Goal: Transaction & Acquisition: Purchase product/service

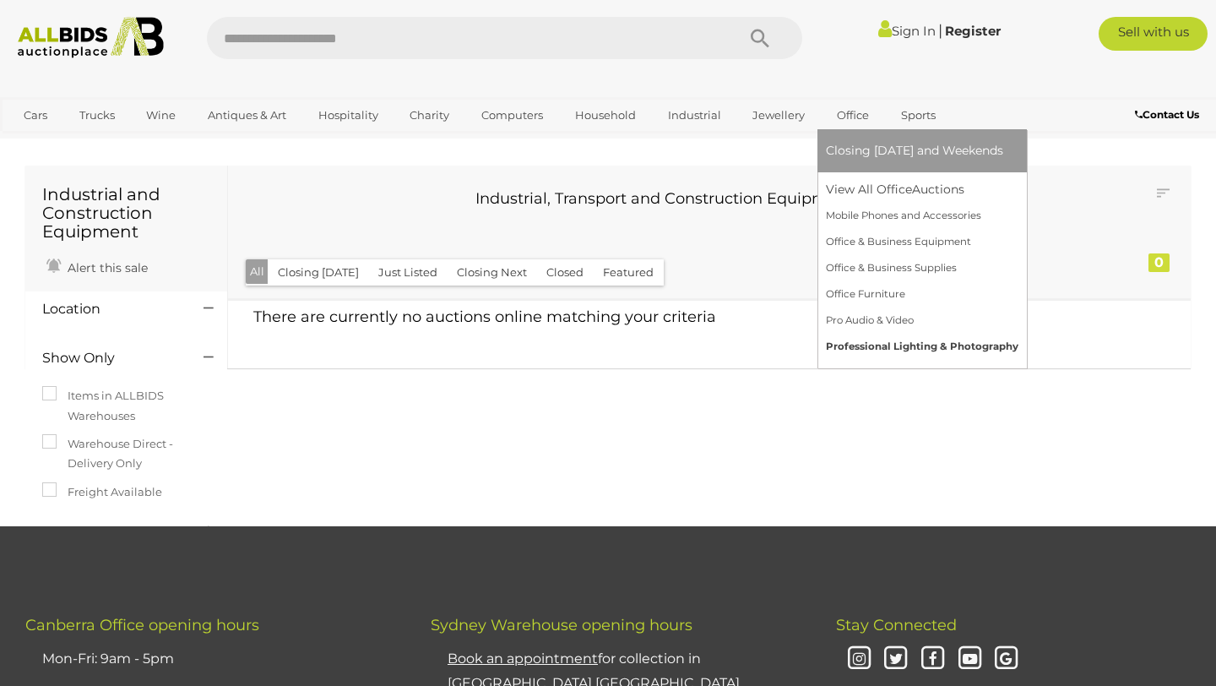
click at [894, 350] on link "Professional Lighting & Photography" at bounding box center [922, 347] width 193 height 26
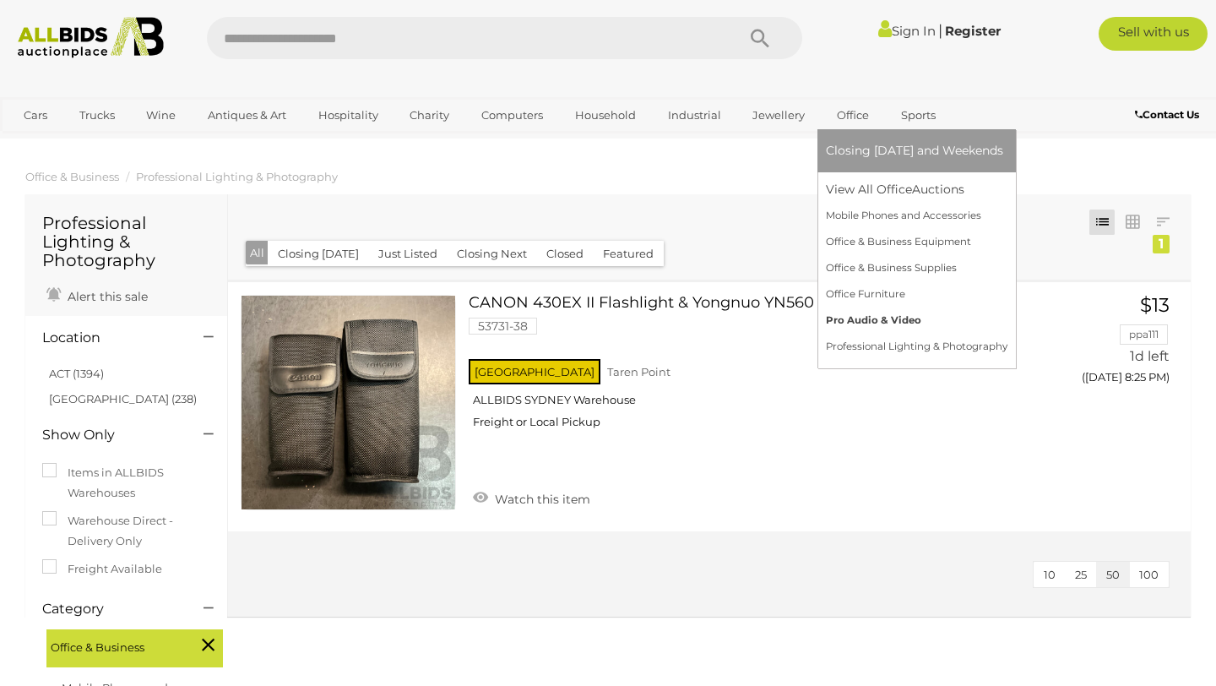
click at [860, 314] on link "Pro Audio & Video" at bounding box center [917, 320] width 182 height 26
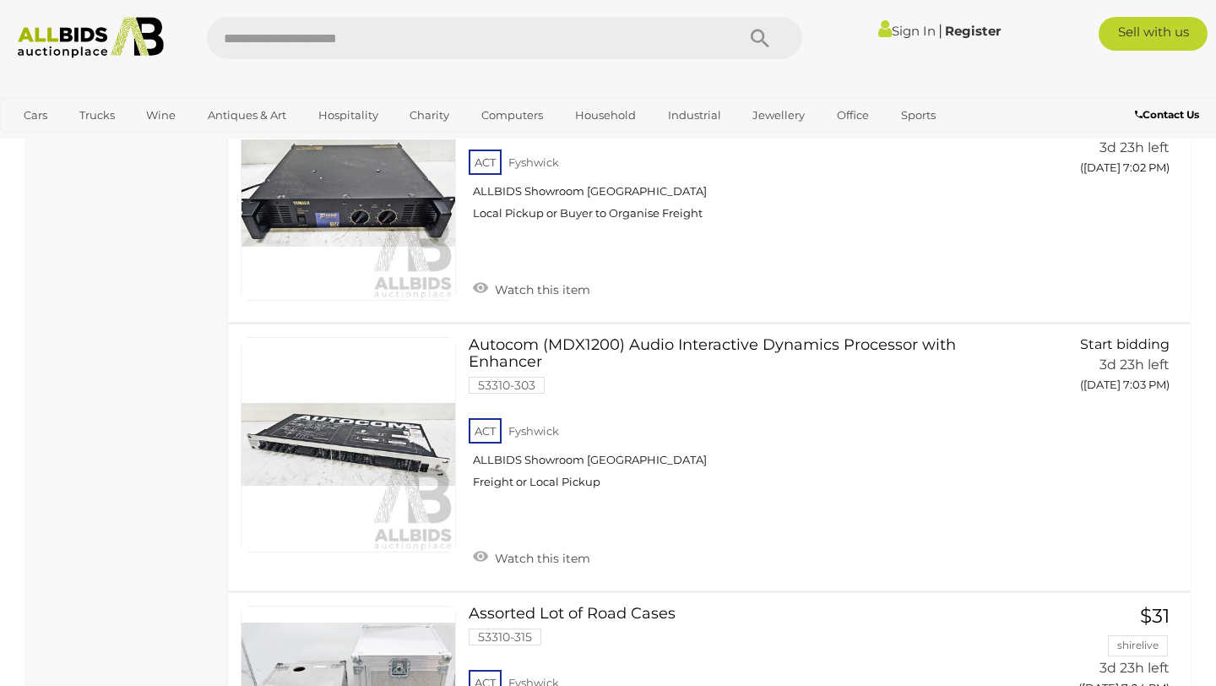
scroll to position [4177, 0]
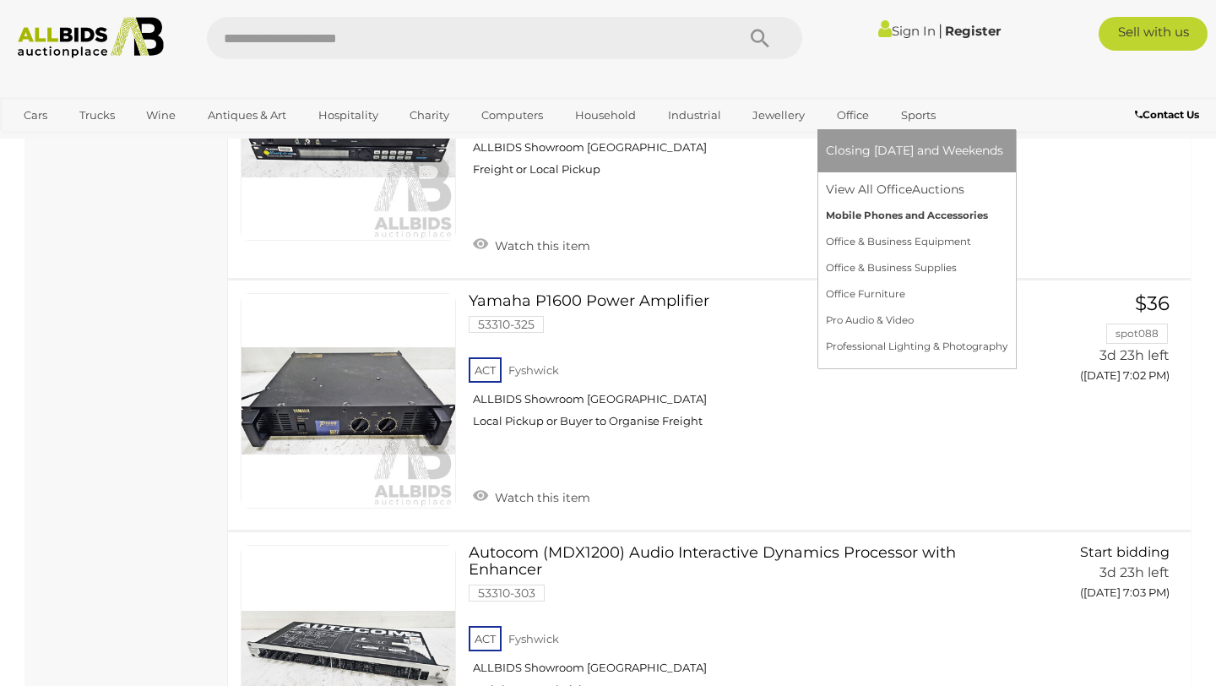
click at [893, 219] on link "Mobile Phones and Accessories" at bounding box center [917, 216] width 182 height 26
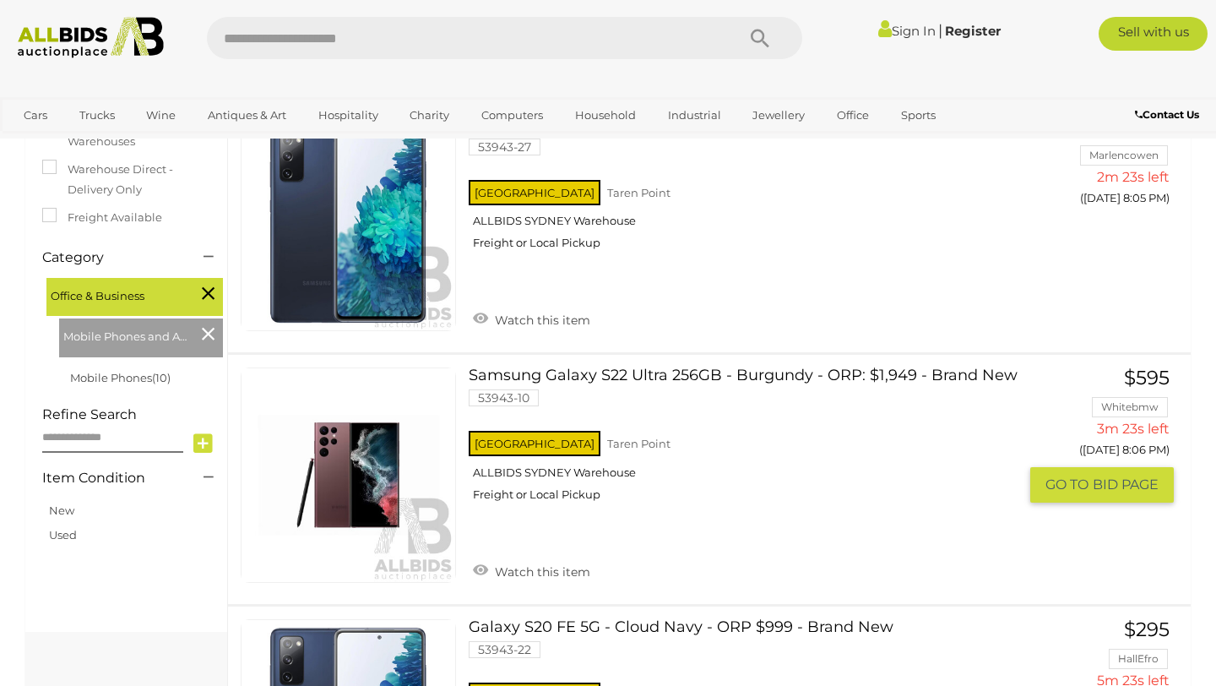
scroll to position [317, 0]
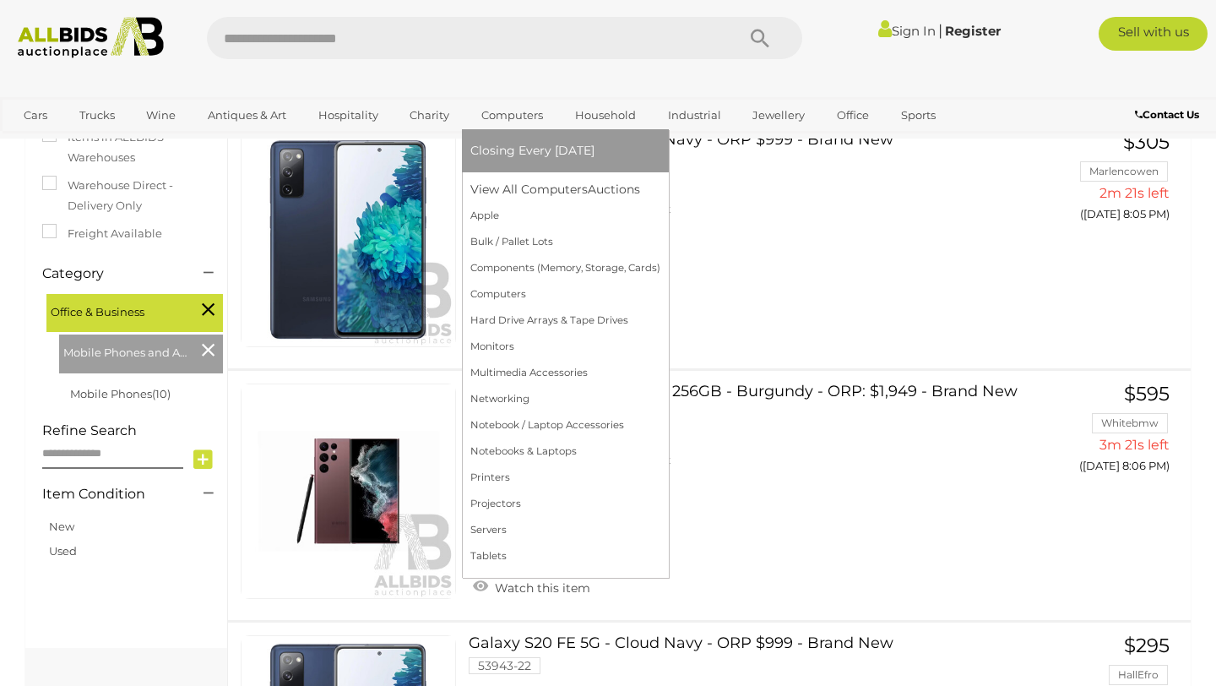
click at [512, 113] on link "Computers" at bounding box center [512, 115] width 84 height 28
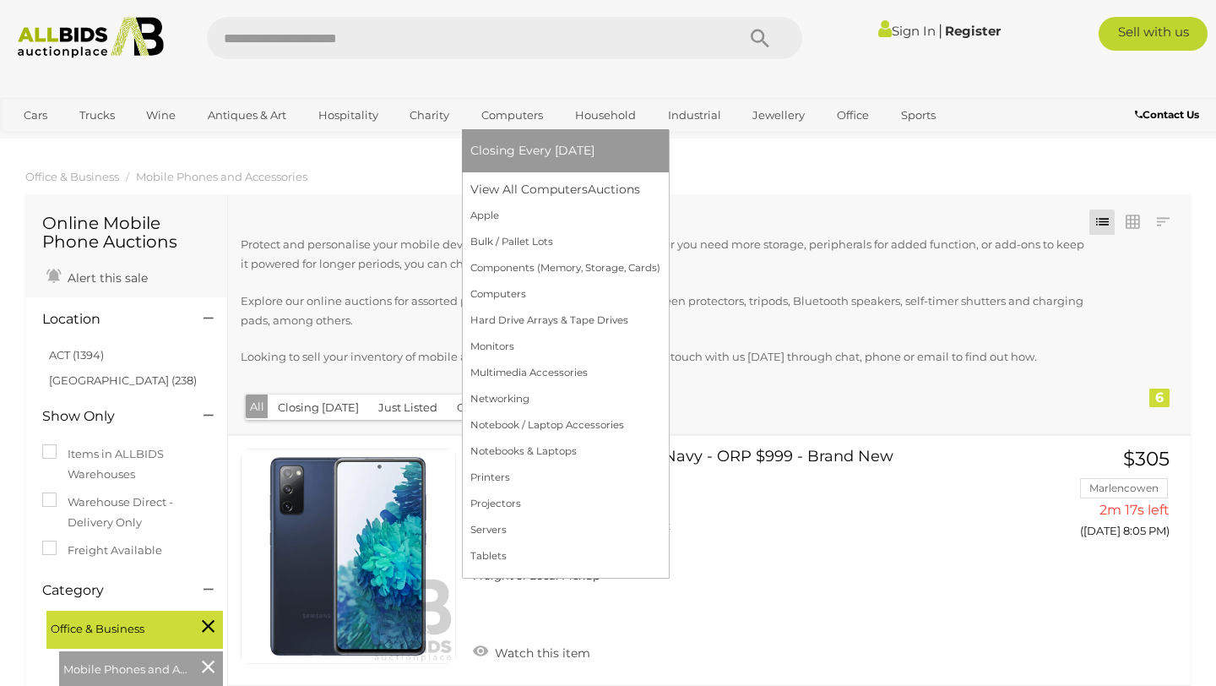
click at [513, 142] on link "Closing Every [DATE]" at bounding box center [565, 151] width 190 height 26
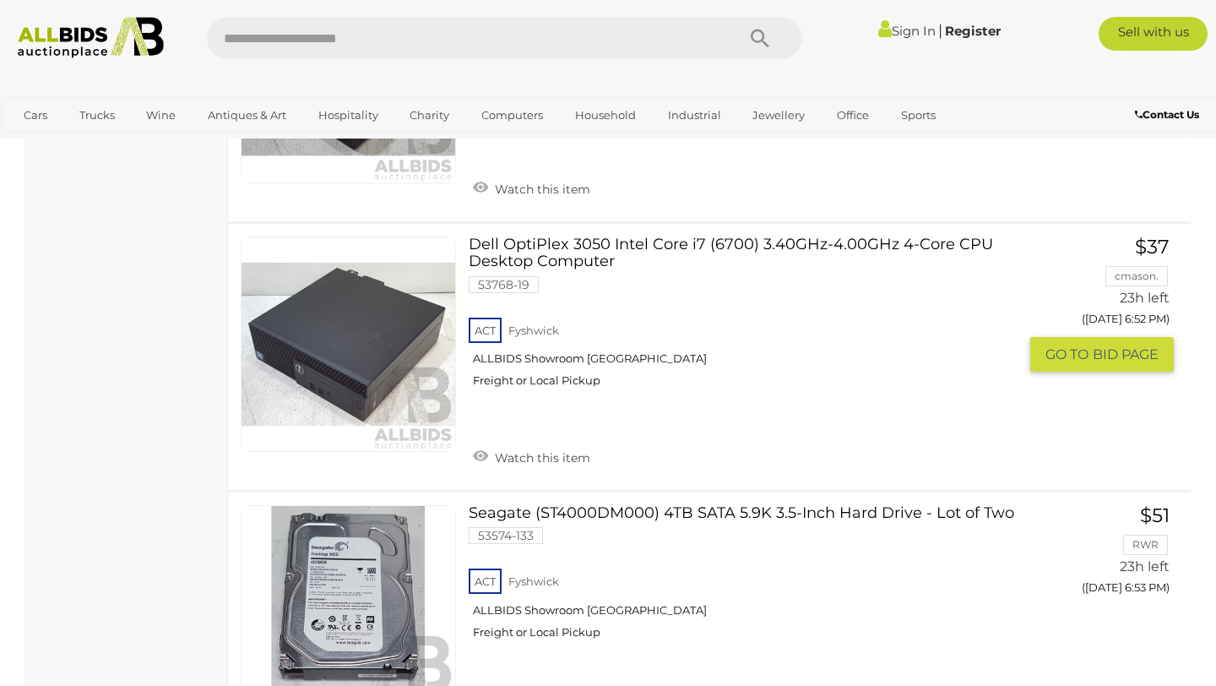
scroll to position [2314, 0]
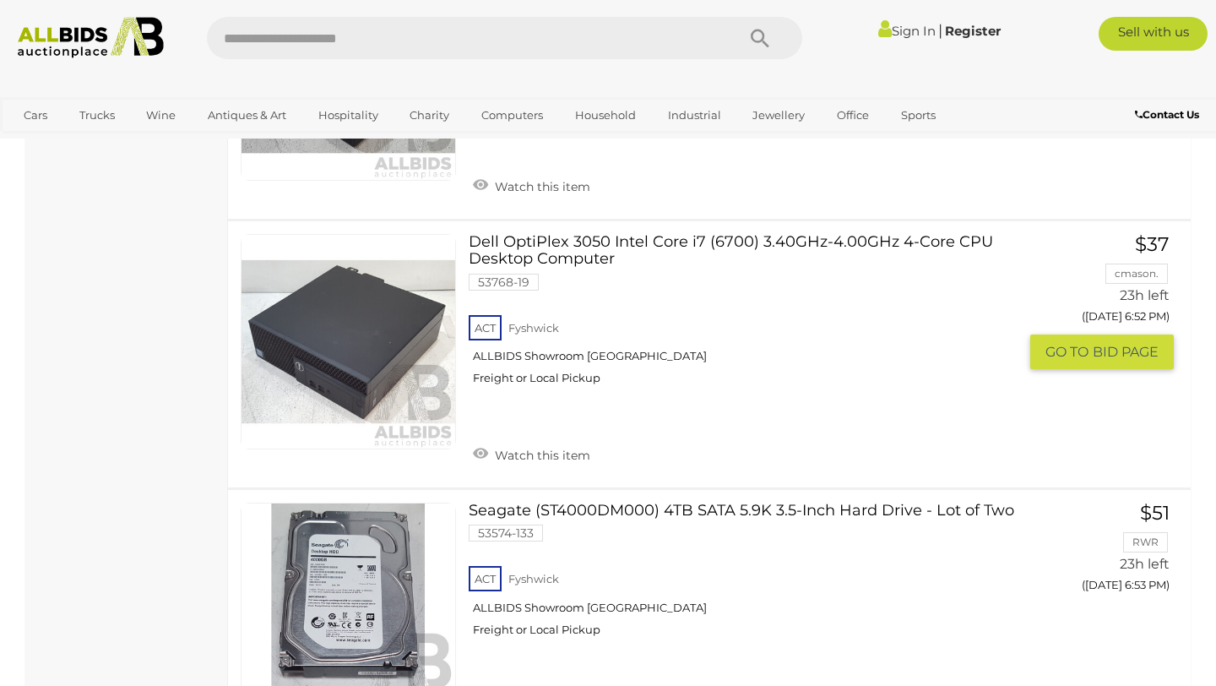
click at [1117, 271] on link "$37 cmason. 23h left ([DATE] 6:52 PM) GO TO BID PAGE" at bounding box center [1108, 302] width 131 height 137
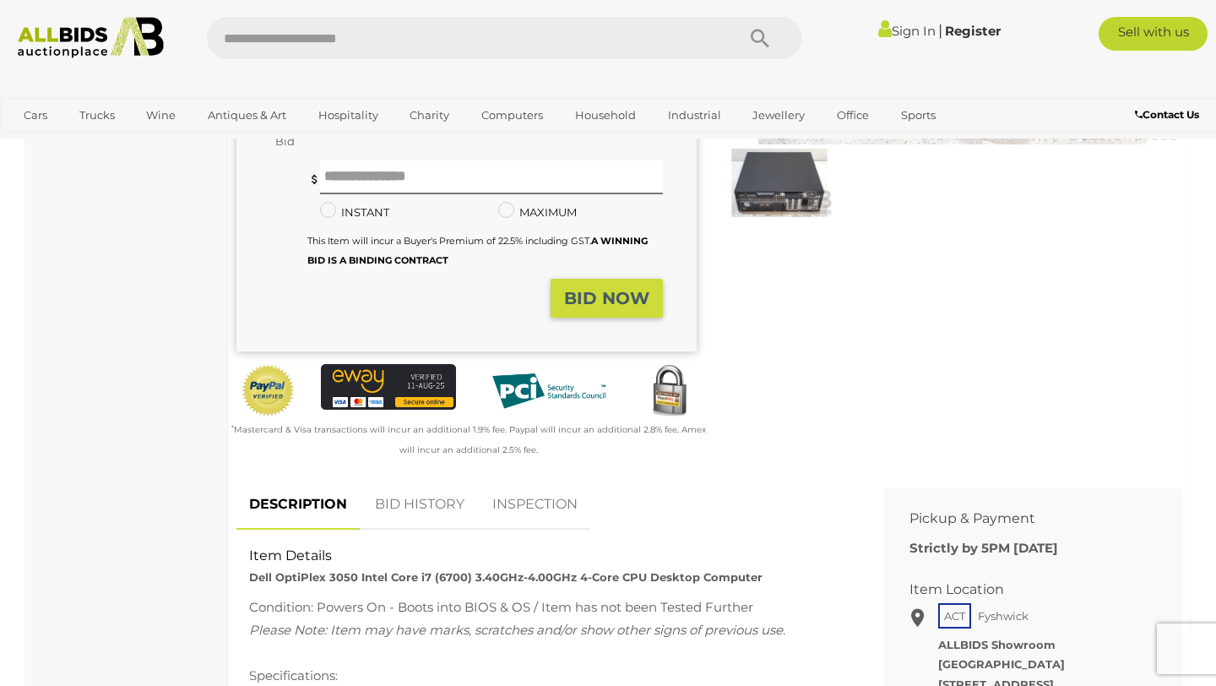
scroll to position [542, 0]
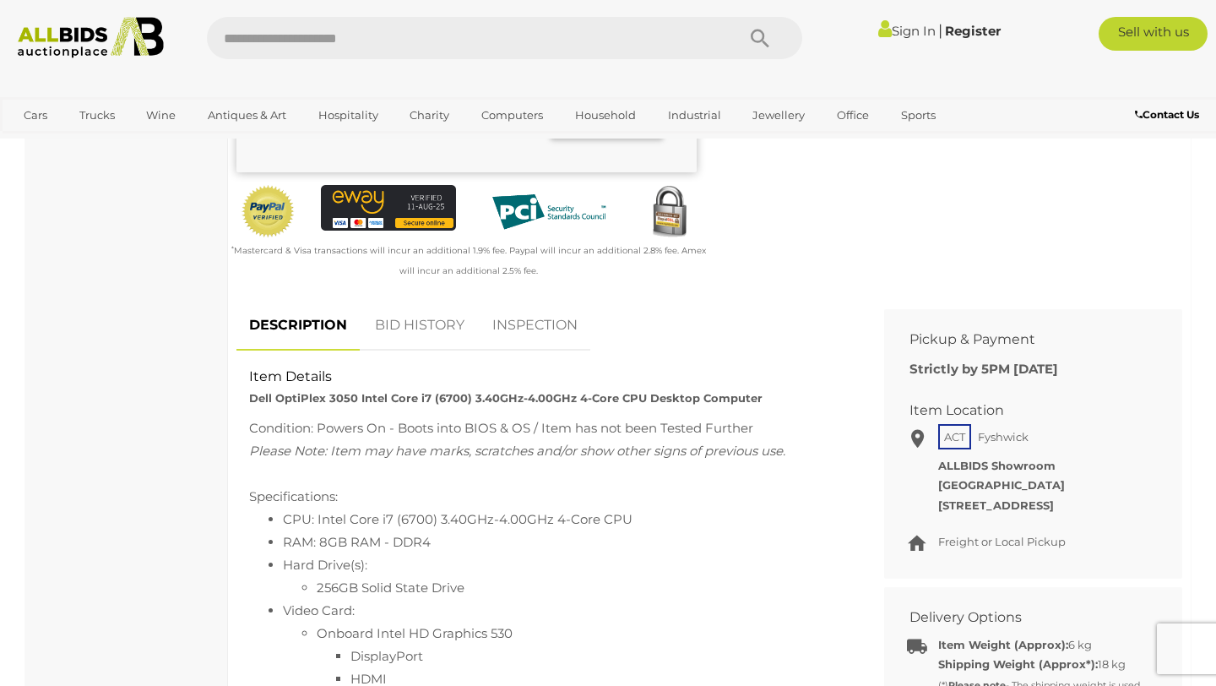
click at [411, 329] on link "BID HISTORY" at bounding box center [419, 326] width 115 height 50
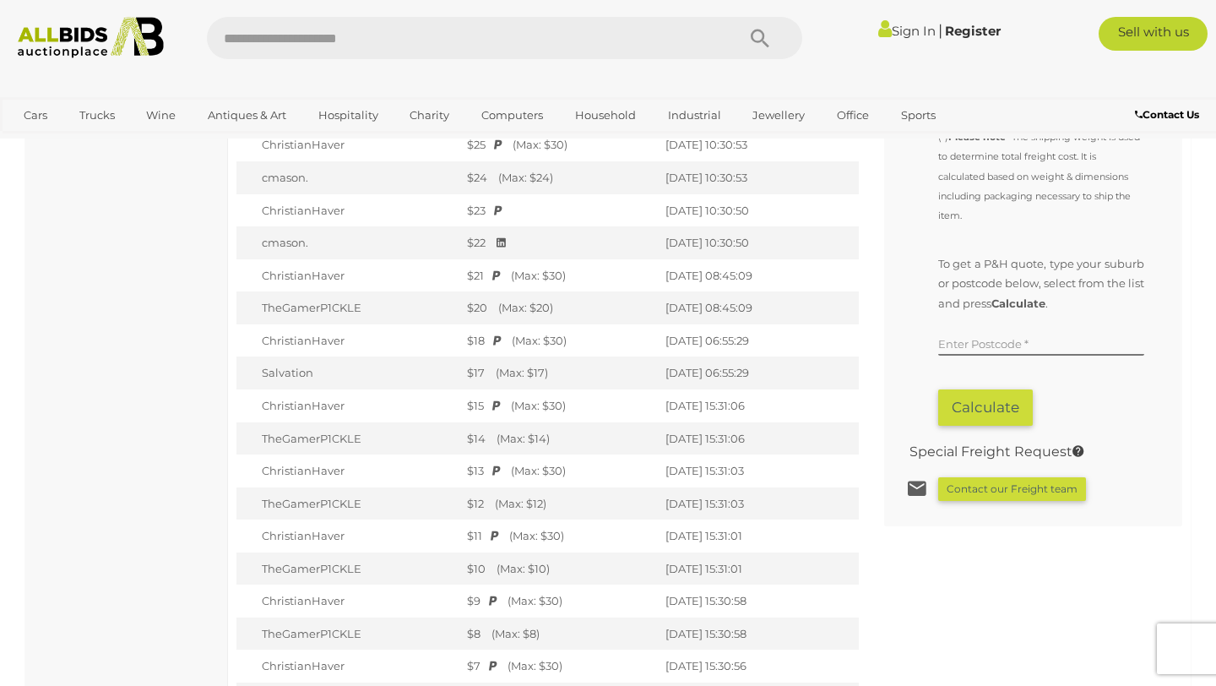
scroll to position [1031, 0]
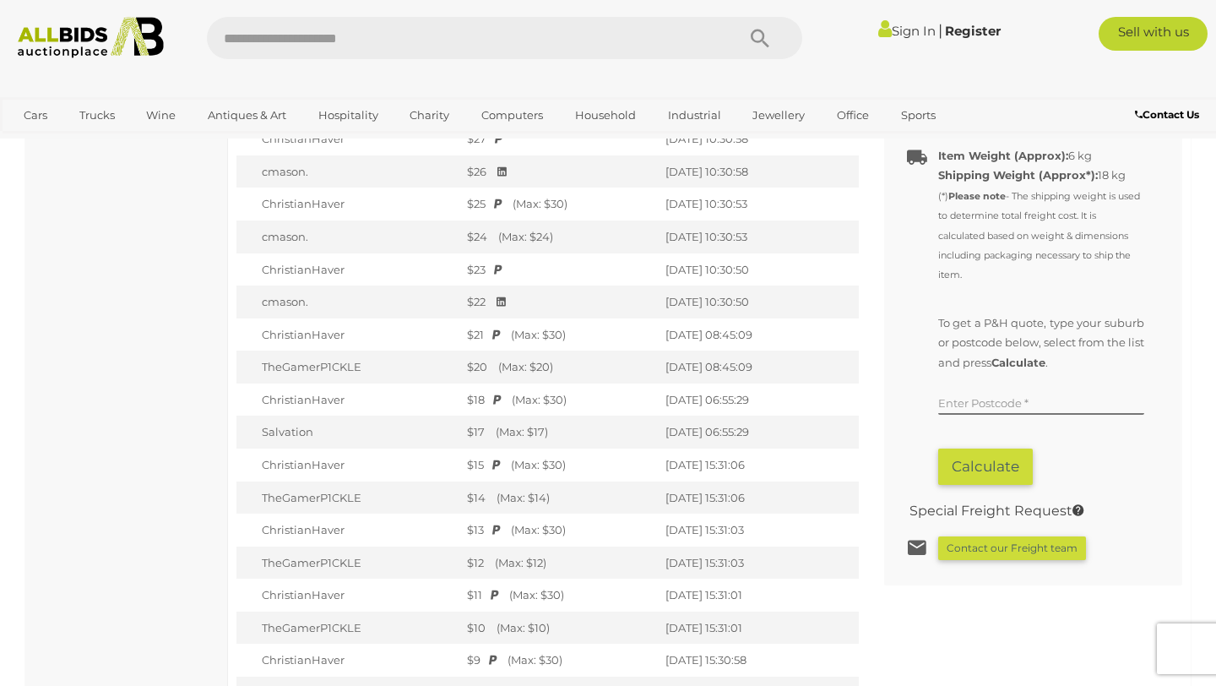
click at [294, 231] on td "cmason." at bounding box center [347, 236] width 222 height 33
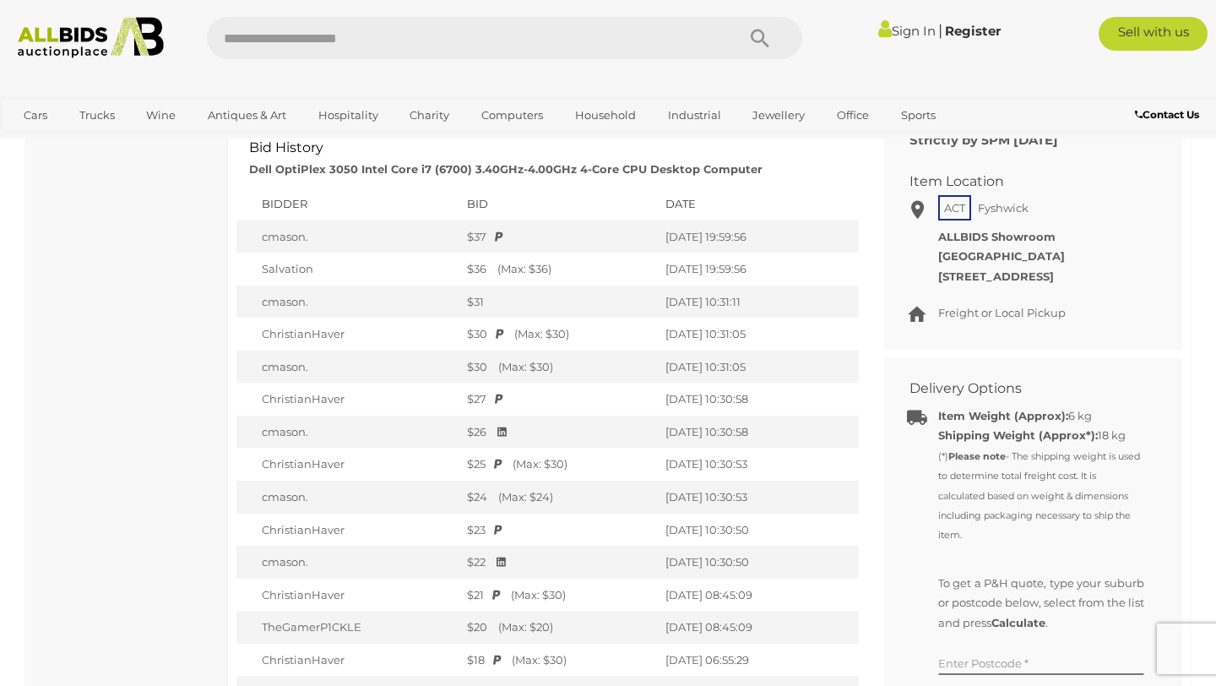
scroll to position [768, 0]
